Goal: Task Accomplishment & Management: Complete application form

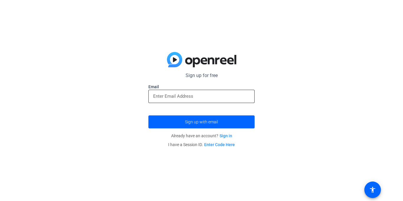
click at [201, 100] on div at bounding box center [201, 96] width 97 height 13
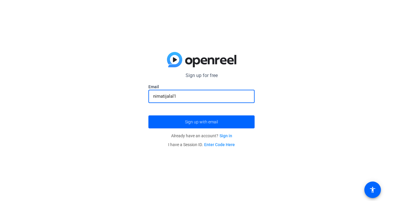
type input "[EMAIL_ADDRESS][DOMAIN_NAME]"
click at [148, 115] on button "Sign up with email" at bounding box center [201, 121] width 106 height 13
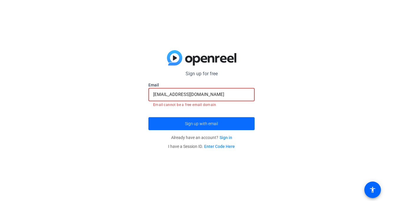
click at [210, 124] on span "Sign up with email" at bounding box center [201, 124] width 33 height 0
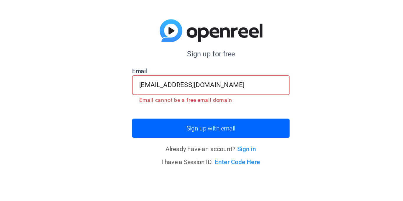
click at [197, 76] on p "Sign up for free" at bounding box center [201, 73] width 106 height 7
click at [203, 73] on p "Sign up for free" at bounding box center [201, 73] width 106 height 7
click at [196, 109] on form "Sign up for free [EMAIL_ADDRESS][DOMAIN_NAME] Email [EMAIL_ADDRESS][DOMAIN_NAME…" at bounding box center [201, 100] width 106 height 60
click at [223, 137] on link "Sign in" at bounding box center [225, 137] width 13 height 5
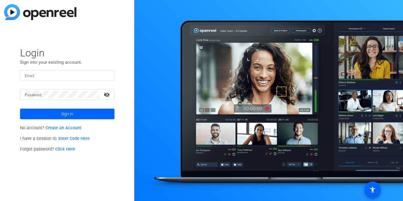
click at [74, 74] on input "Email" at bounding box center [67, 75] width 85 height 7
type input "[EMAIL_ADDRESS][DOMAIN_NAME]"
click at [20, 108] on button "Sign in" at bounding box center [67, 113] width 94 height 11
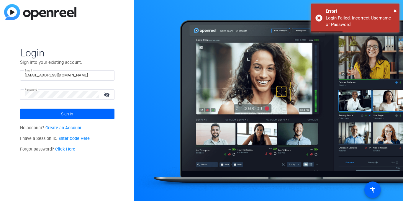
click at [73, 125] on link "Create an Account" at bounding box center [63, 127] width 36 height 5
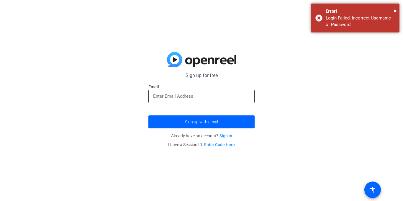
click at [183, 95] on input "email" at bounding box center [201, 96] width 97 height 7
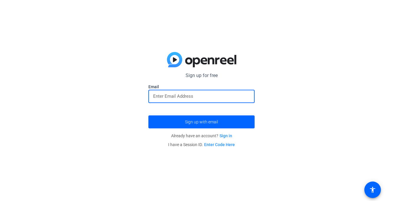
type input "[EMAIL_ADDRESS][DOMAIN_NAME]"
click at [148, 115] on button "Sign up with email" at bounding box center [201, 121] width 106 height 13
